Goal: Transaction & Acquisition: Purchase product/service

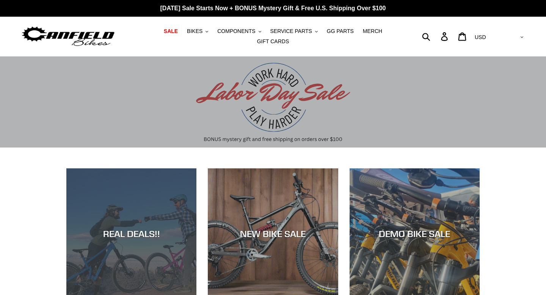
click at [149, 295] on div "REAL DEALS!!" at bounding box center [131, 299] width 130 height 0
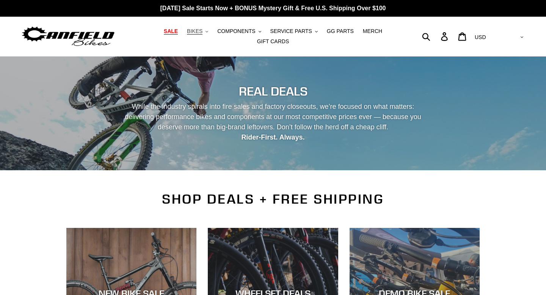
click at [203, 33] on span "BIKES" at bounding box center [195, 31] width 16 height 6
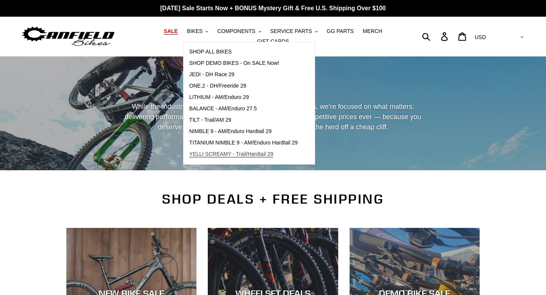
click at [238, 156] on span "YELLI SCREAMY - Trail/Hardtail 29" at bounding box center [231, 154] width 84 height 6
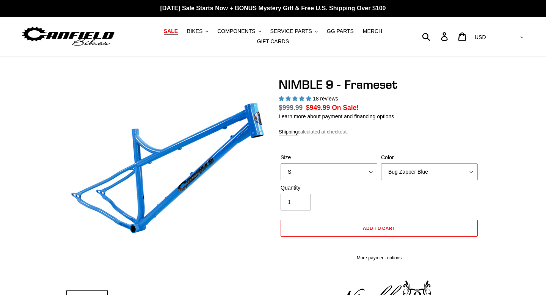
select select "highest-rating"
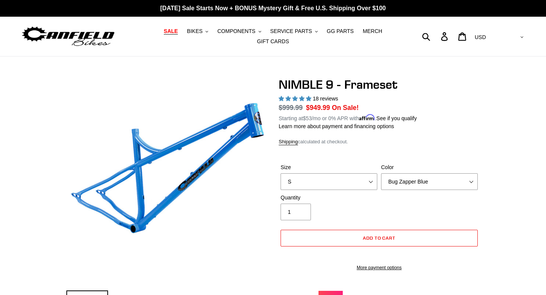
click at [376, 197] on label "Quantity" at bounding box center [329, 198] width 97 height 8
click at [311, 204] on input "1" at bounding box center [296, 212] width 30 height 17
click at [365, 179] on select "S M L XL" at bounding box center [329, 181] width 97 height 17
click at [343, 186] on select "S M L XL" at bounding box center [329, 181] width 97 height 17
select select "M"
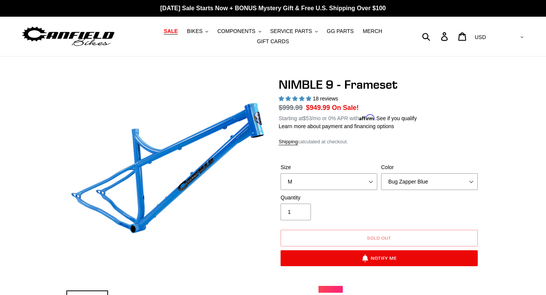
click at [417, 198] on div "Quantity 1" at bounding box center [379, 209] width 201 height 30
click at [415, 186] on select "Bug Zapper Blue Purple Haze -Sold Out Galaxy Black" at bounding box center [429, 181] width 97 height 17
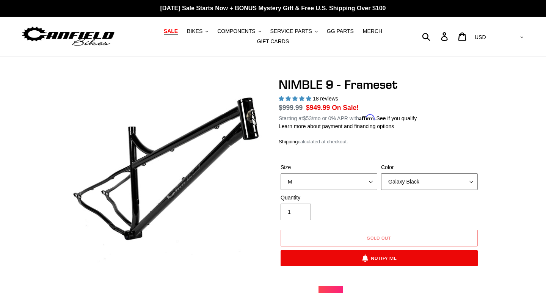
click at [407, 188] on select "Bug Zapper Blue Purple Haze -Sold Out Galaxy Black" at bounding box center [429, 181] width 97 height 17
select select "Bug Zapper Blue"
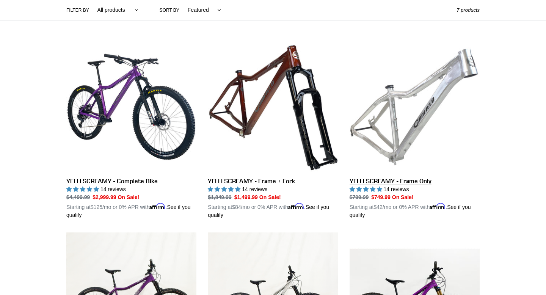
click at [404, 129] on link "YELLI SCREAMY - Frame Only" at bounding box center [415, 131] width 130 height 178
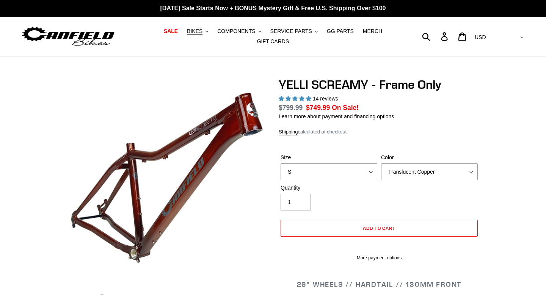
select select "highest-rating"
click at [366, 174] on select "S M L XL" at bounding box center [329, 172] width 97 height 17
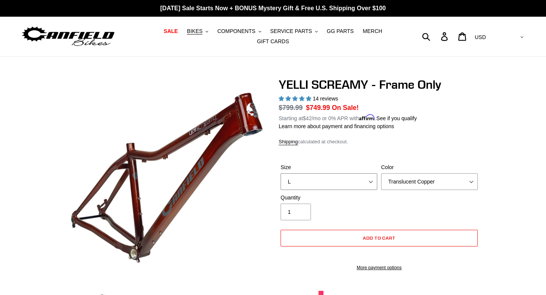
click at [346, 176] on select "S M L XL" at bounding box center [329, 181] width 97 height 17
select select "M"
click at [415, 188] on select "Translucent Copper Purple Haze Raw" at bounding box center [429, 181] width 97 height 17
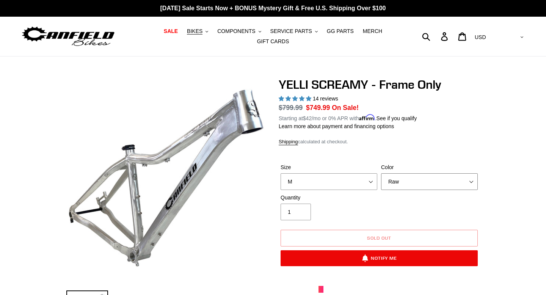
click at [416, 188] on select "Translucent Copper Purple Haze Raw" at bounding box center [429, 181] width 97 height 17
select select "Purple Haze"
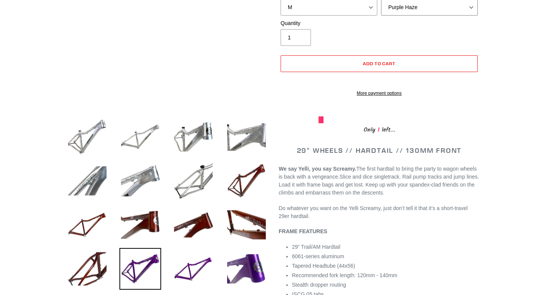
scroll to position [230, 0]
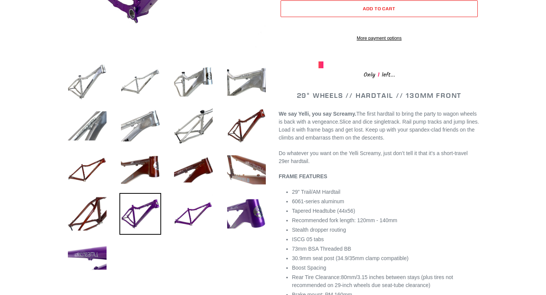
click at [265, 178] on img at bounding box center [247, 170] width 42 height 42
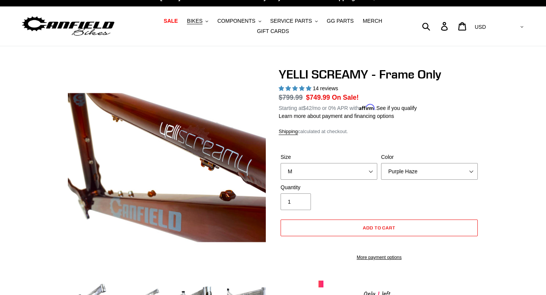
scroll to position [0, 0]
